Goal: Transaction & Acquisition: Book appointment/travel/reservation

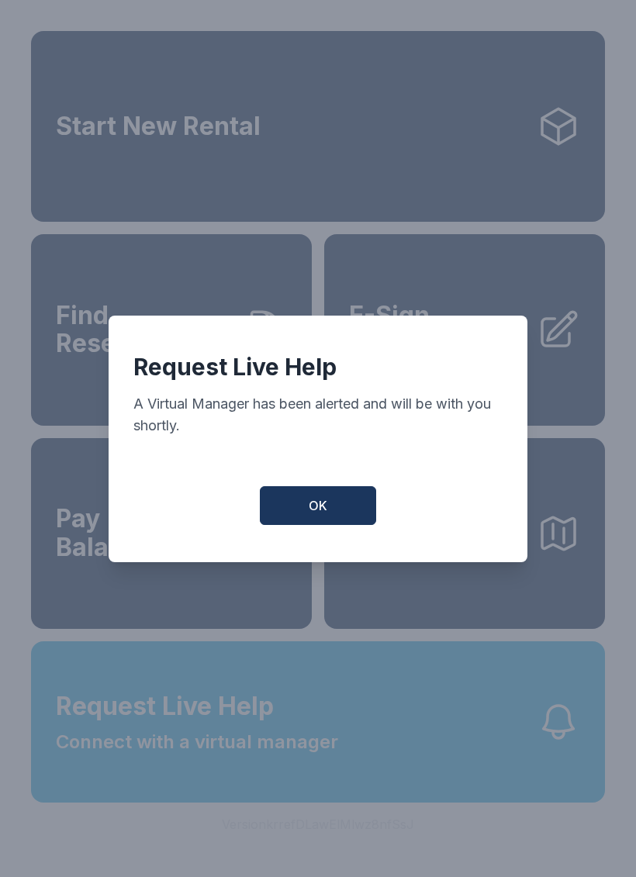
click at [329, 507] on button "OK" at bounding box center [318, 505] width 116 height 39
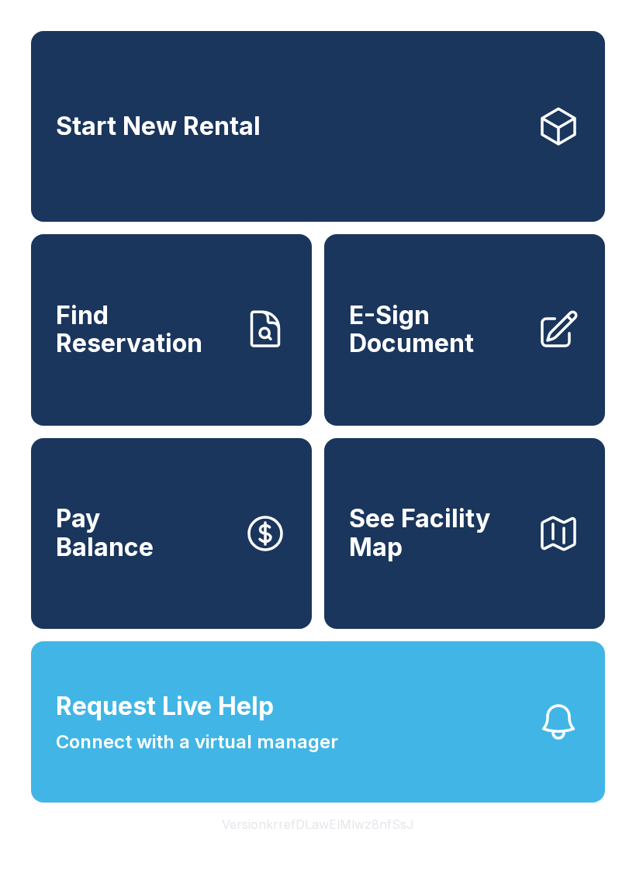
click at [93, 141] on span "Start New Rental" at bounding box center [158, 126] width 205 height 29
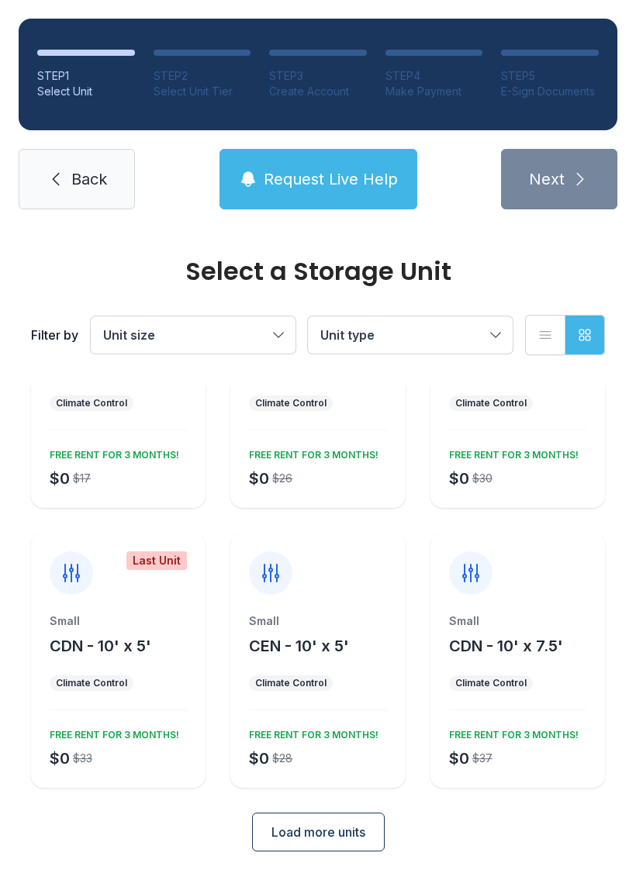
scroll to position [135, 0]
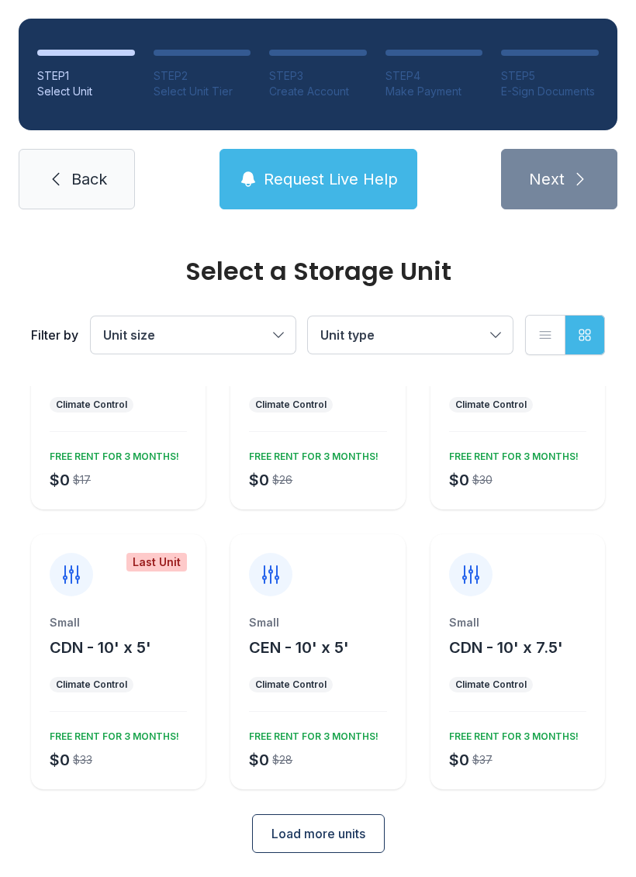
click at [109, 717] on div "Small CDN - 10' x 5' Climate Control $0 $33 FREE RENT FOR 3 MONTHS!" at bounding box center [118, 702] width 175 height 175
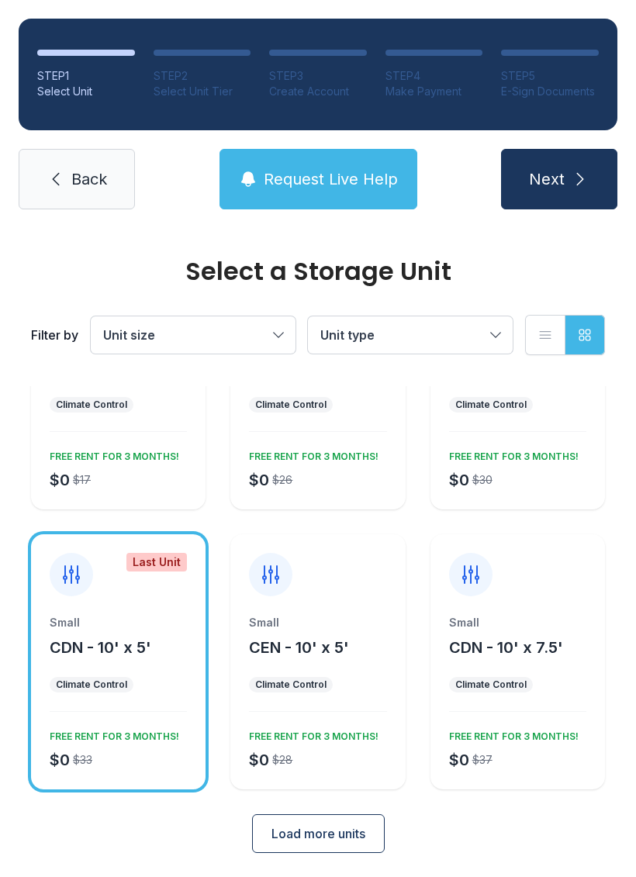
click at [565, 704] on div "Small CDN - 10' x 7.5' Climate Control $0 $37 FREE RENT FOR 3 MONTHS!" at bounding box center [518, 702] width 175 height 175
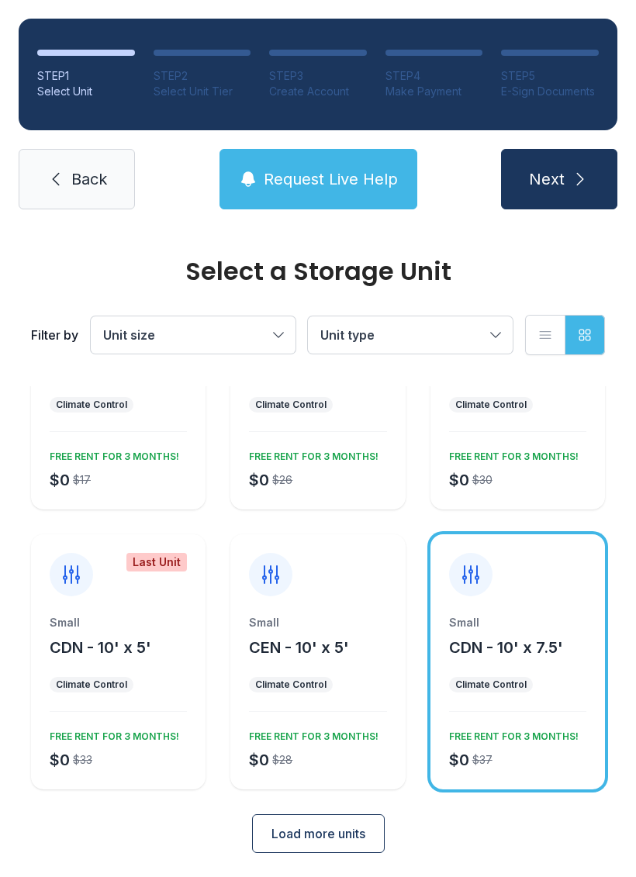
click at [543, 185] on span "Next" at bounding box center [547, 179] width 36 height 22
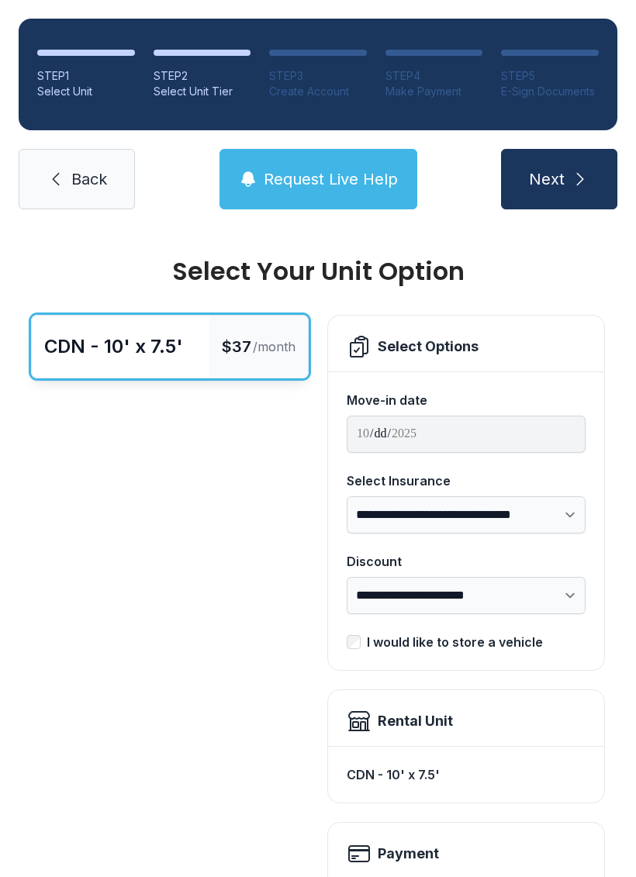
click at [592, 174] on button "Next" at bounding box center [559, 179] width 116 height 61
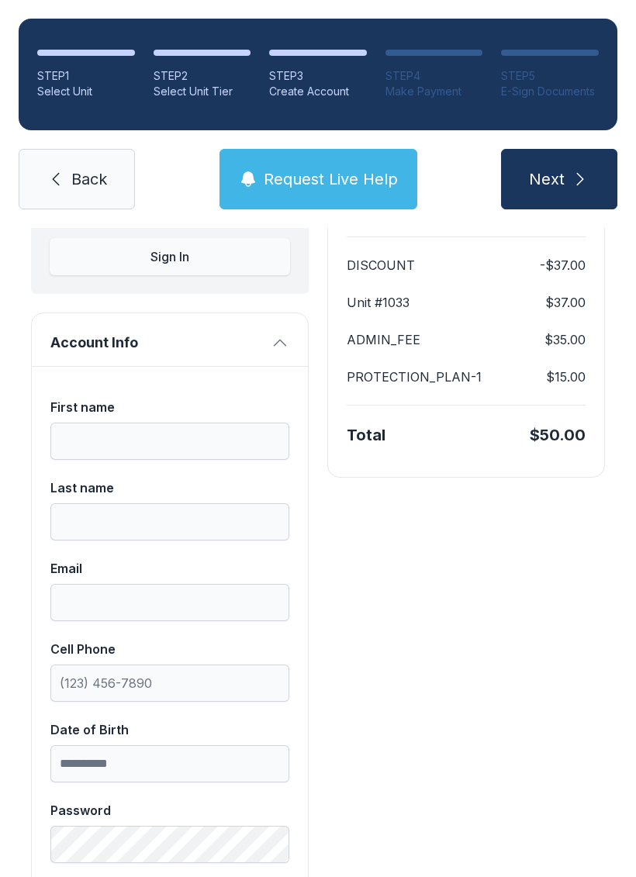
scroll to position [271, 0]
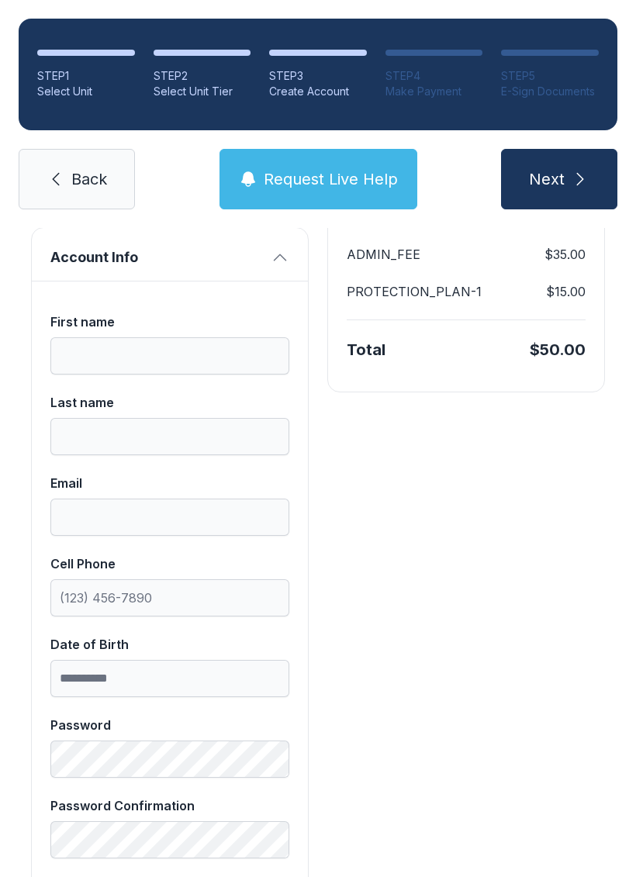
click at [55, 158] on link "Back" at bounding box center [77, 179] width 116 height 61
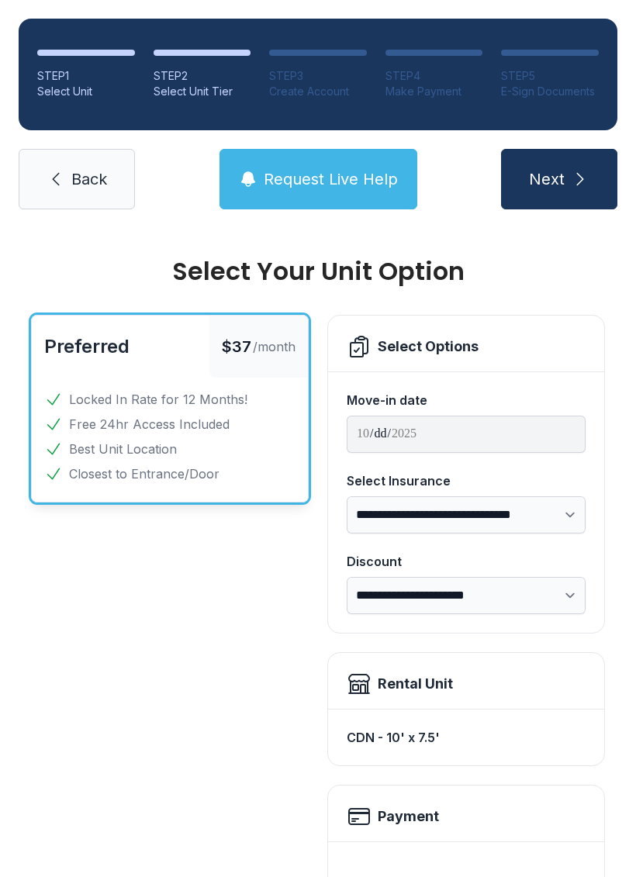
click at [54, 170] on icon at bounding box center [56, 179] width 19 height 19
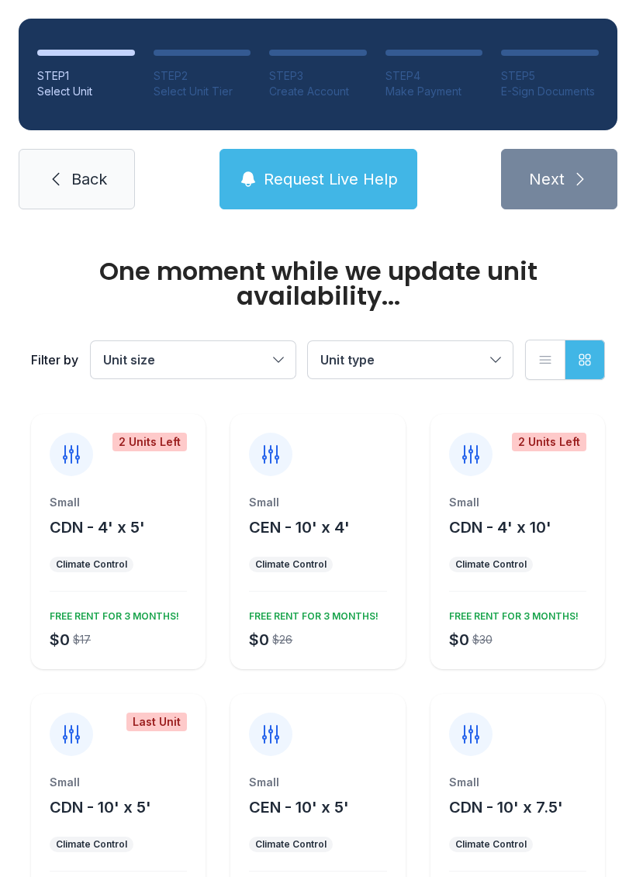
click at [53, 170] on icon at bounding box center [56, 179] width 19 height 19
